Goal: Entertainment & Leisure: Consume media (video, audio)

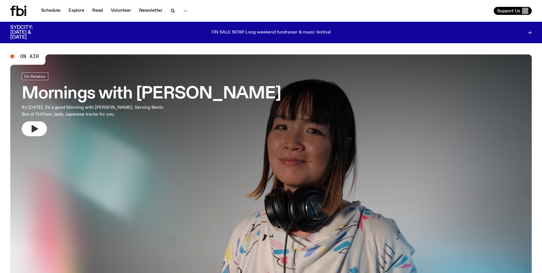
click at [35, 131] on icon "button" at bounding box center [34, 128] width 9 height 9
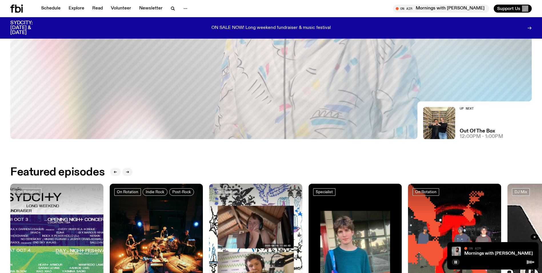
scroll to position [25, 0]
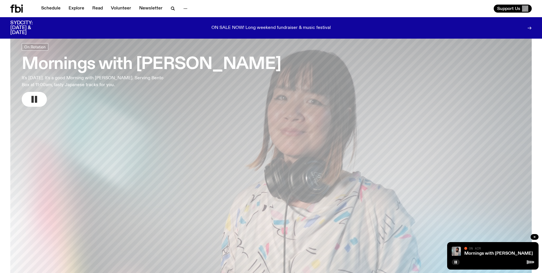
click at [33, 99] on rect "button" at bounding box center [32, 99] width 2 height 7
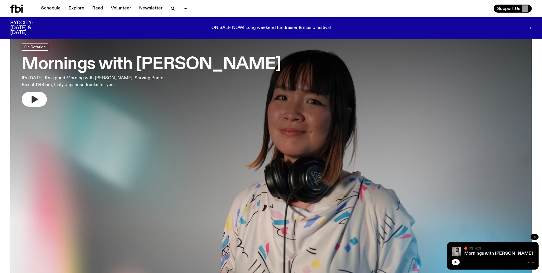
drag, startPoint x: 454, startPoint y: 262, endPoint x: 457, endPoint y: 255, distance: 7.6
click at [454, 262] on button "button" at bounding box center [456, 262] width 8 height 6
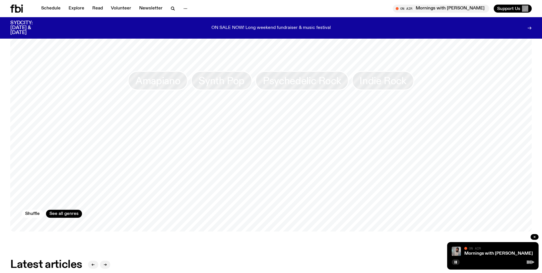
scroll to position [482, 0]
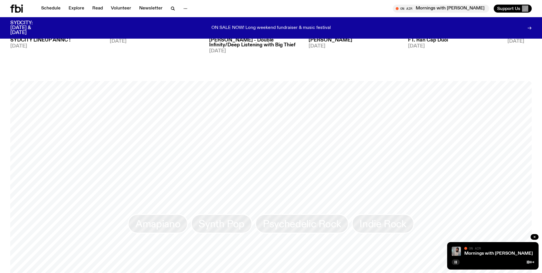
click at [458, 262] on button "button" at bounding box center [456, 262] width 8 height 6
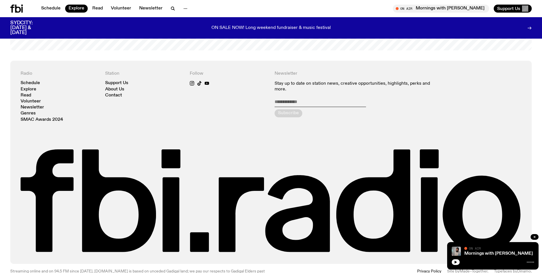
scroll to position [1150, 0]
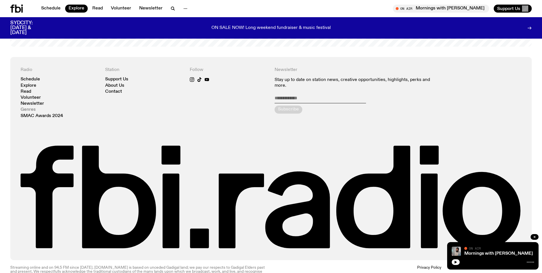
click at [31, 108] on link "Genres" at bounding box center [28, 110] width 15 height 4
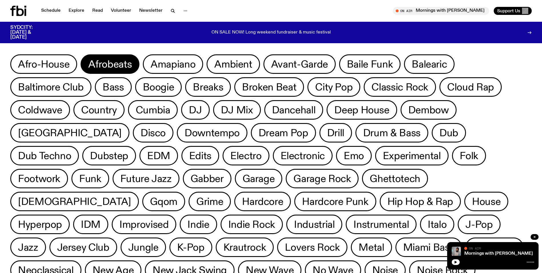
click at [125, 62] on span "Afrobeats" at bounding box center [109, 64] width 43 height 11
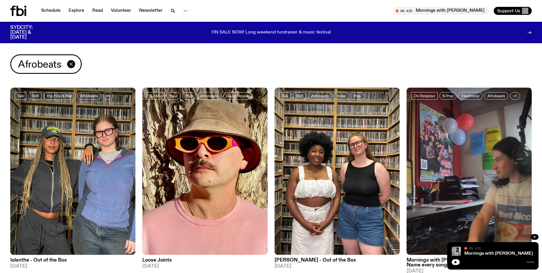
click at [70, 65] on icon "button" at bounding box center [70, 63] width 3 height 3
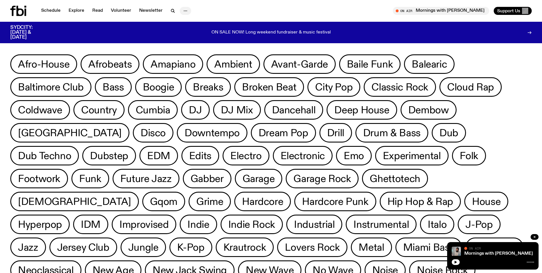
click at [183, 9] on icon "button" at bounding box center [185, 10] width 7 height 7
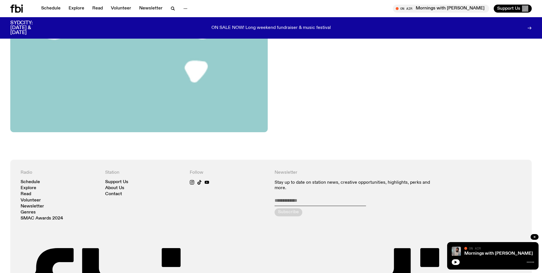
scroll to position [397, 0]
